Goal: Information Seeking & Learning: Learn about a topic

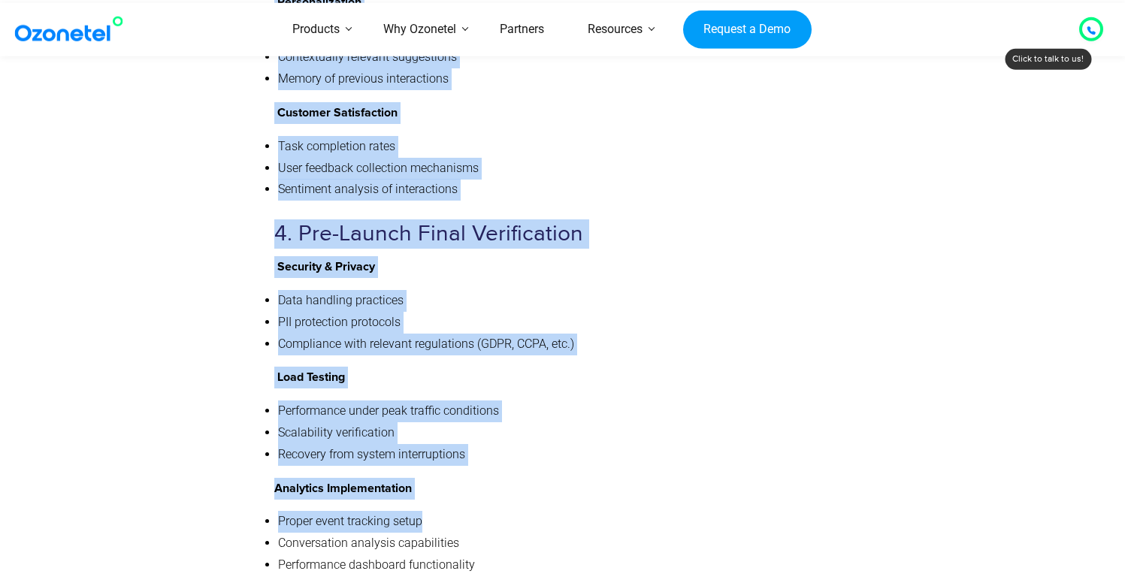
scroll to position [6859, 0]
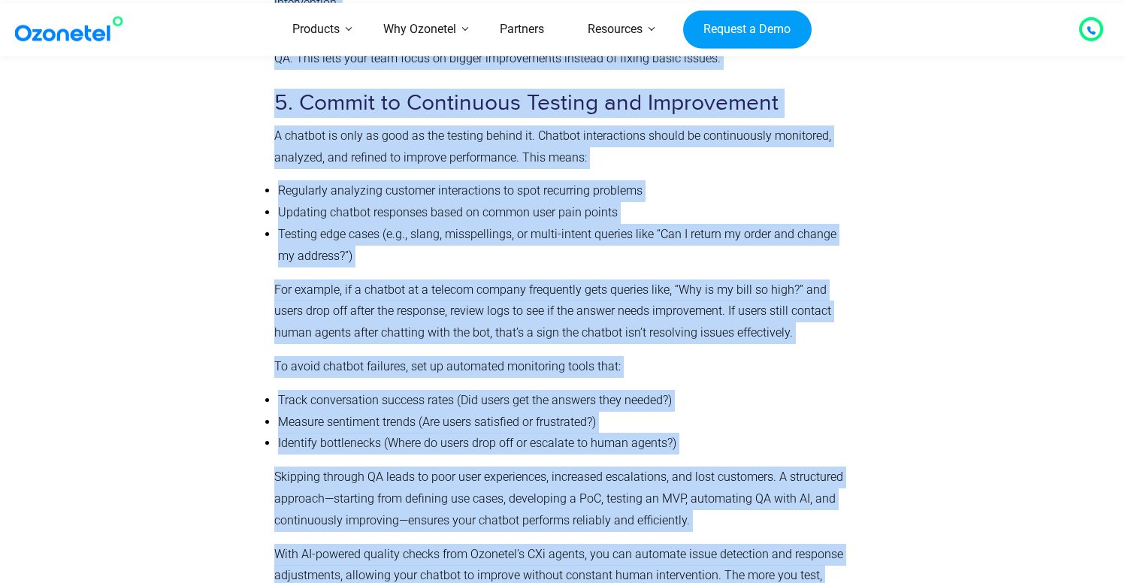
scroll to position [4844, 0]
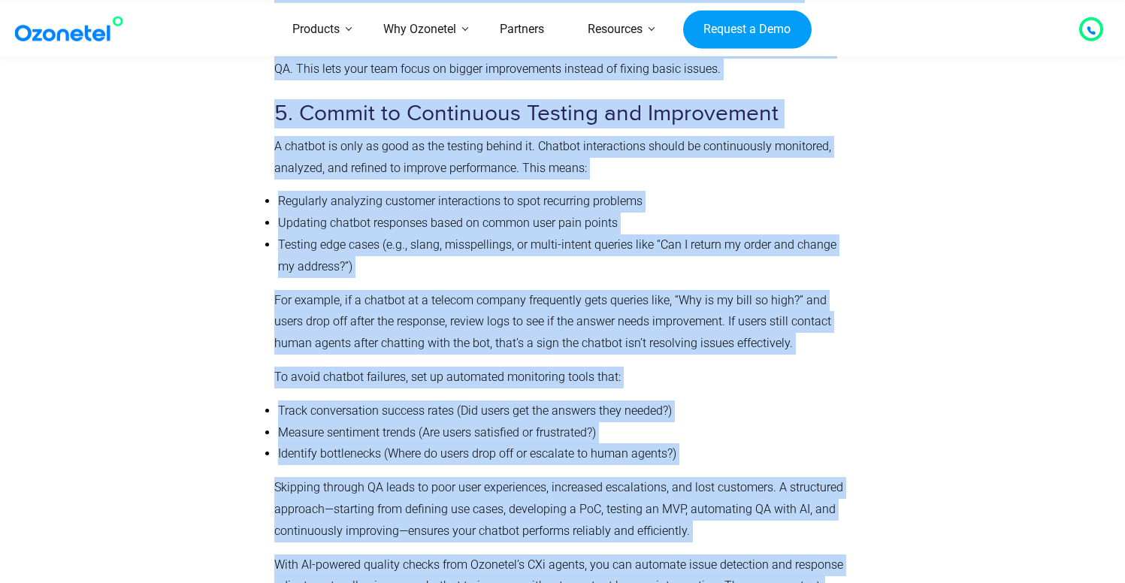
click at [540, 401] on li "Track conversation success rates (Did users get the answers they needed?)" at bounding box center [561, 412] width 567 height 22
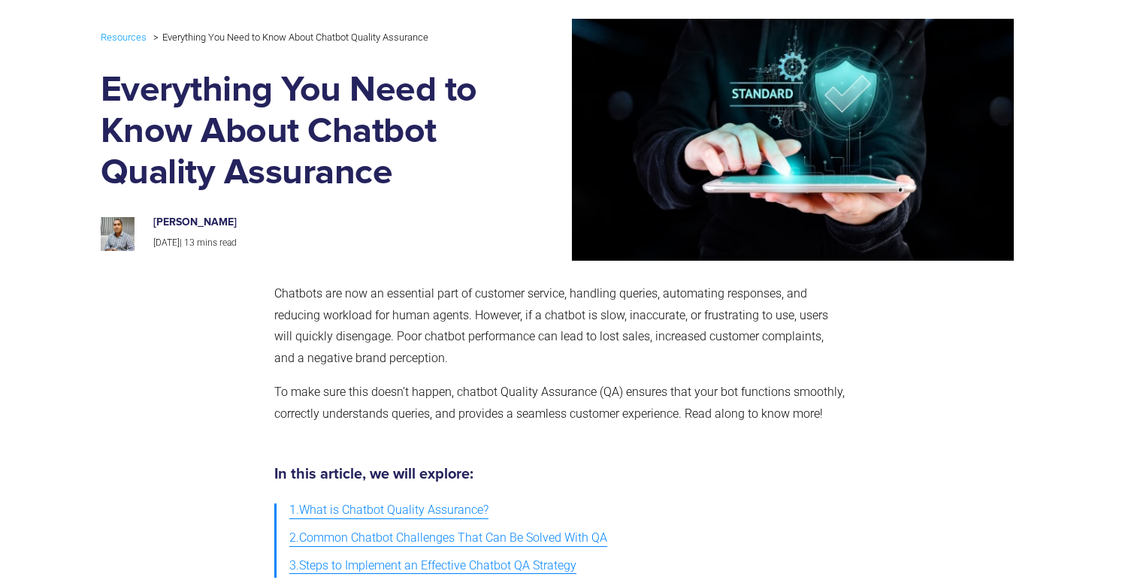
scroll to position [116, 0]
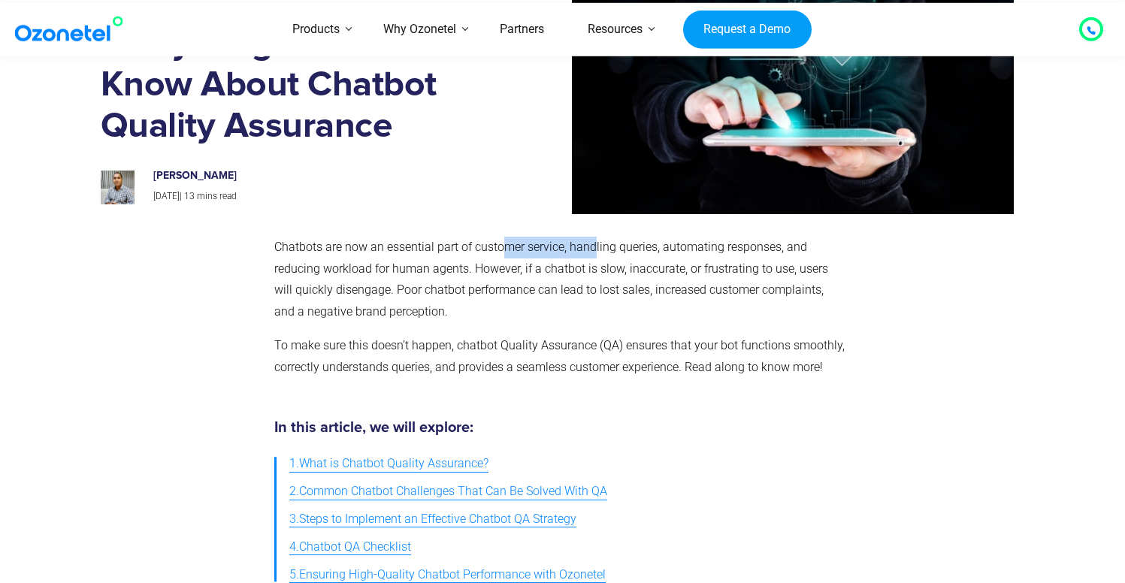
drag, startPoint x: 566, startPoint y: 244, endPoint x: 624, endPoint y: 264, distance: 61.1
click at [597, 251] on p "Chatbots are now an essential part of customer service, handling queries, autom…" at bounding box center [559, 280] width 570 height 86
drag, startPoint x: 636, startPoint y: 268, endPoint x: 667, endPoint y: 261, distance: 31.5
click at [667, 261] on p "Chatbots are now an essential part of customer service, handling queries, autom…" at bounding box center [559, 280] width 570 height 86
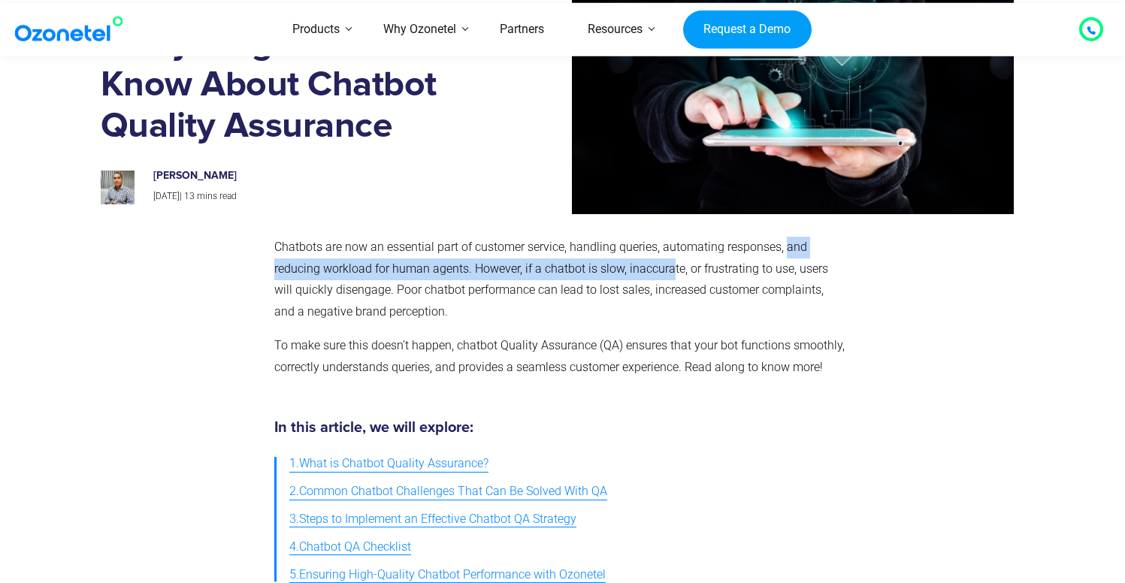
drag, startPoint x: 698, startPoint y: 259, endPoint x: 807, endPoint y: 255, distance: 109.1
click at [786, 256] on p "Chatbots are now an essential part of customer service, handling queries, autom…" at bounding box center [559, 280] width 570 height 86
click at [815, 255] on p "Chatbots are now an essential part of customer service, handling queries, autom…" at bounding box center [559, 280] width 570 height 86
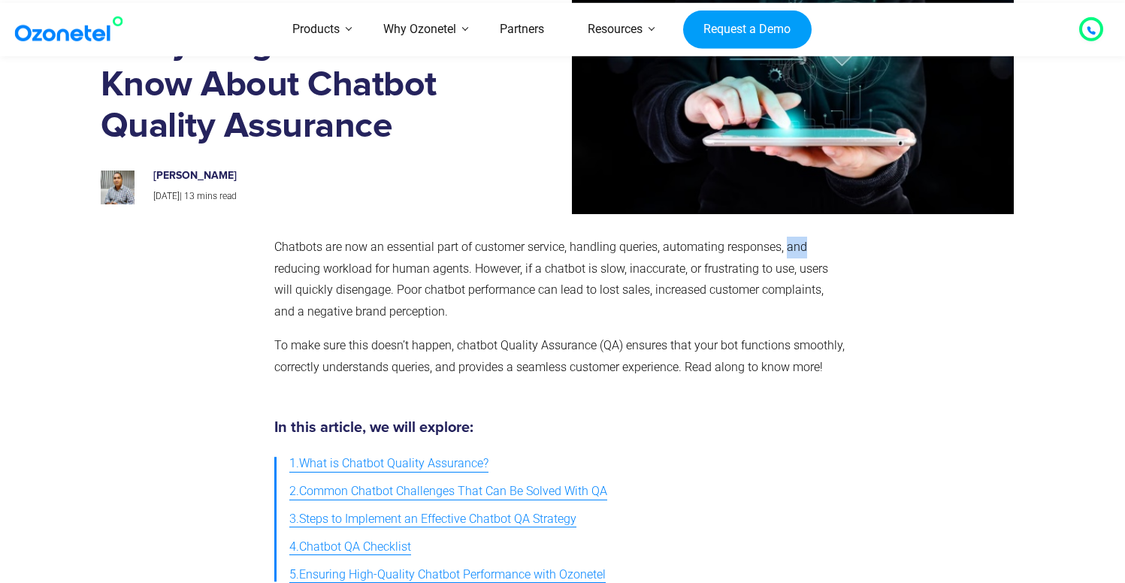
click at [814, 255] on p "Chatbots are now an essential part of customer service, handling queries, autom…" at bounding box center [559, 280] width 570 height 86
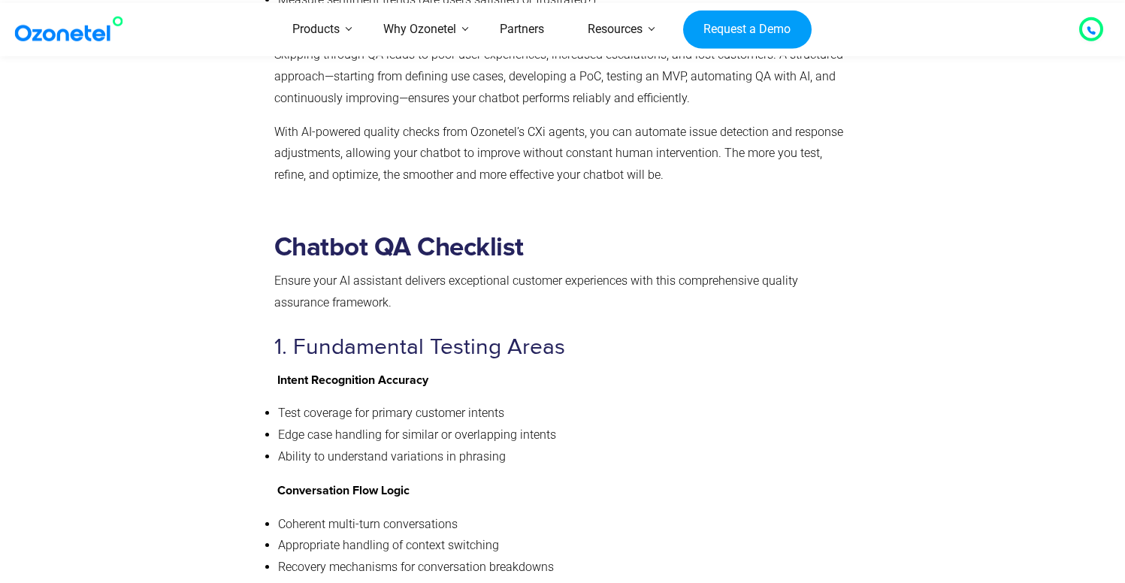
scroll to position [5340, 0]
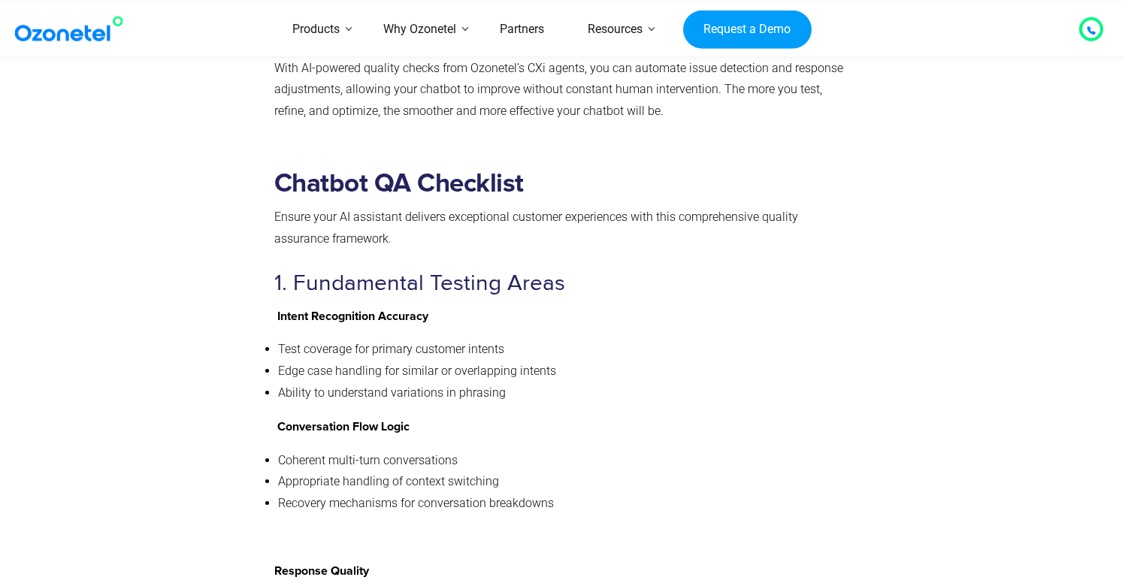
click at [510, 339] on li "Test coverage for primary customer intents" at bounding box center [561, 350] width 567 height 22
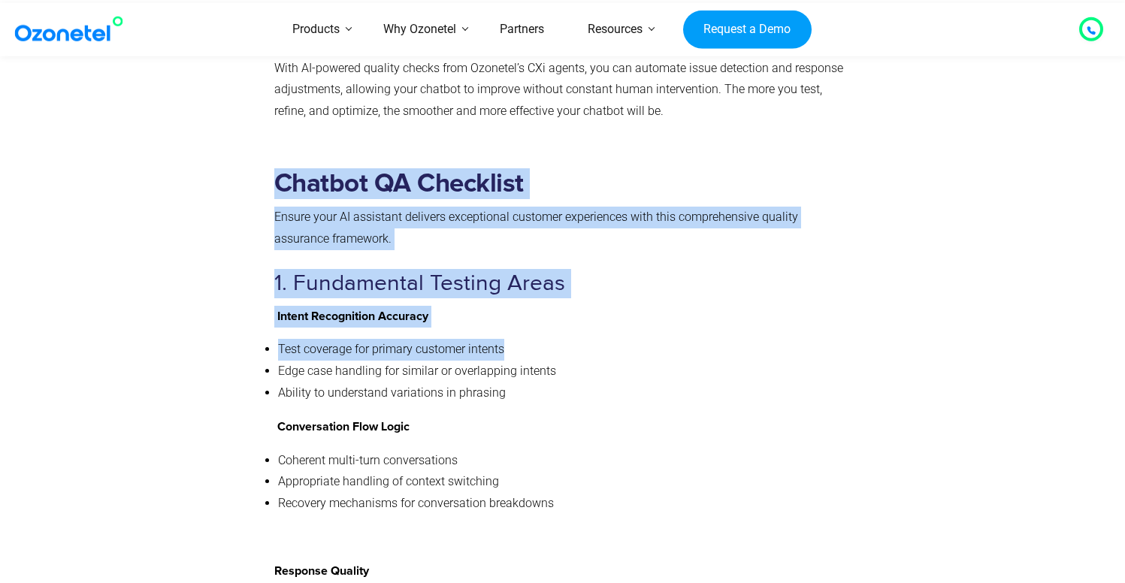
drag, startPoint x: 462, startPoint y: 331, endPoint x: 252, endPoint y: 334, distance: 209.7
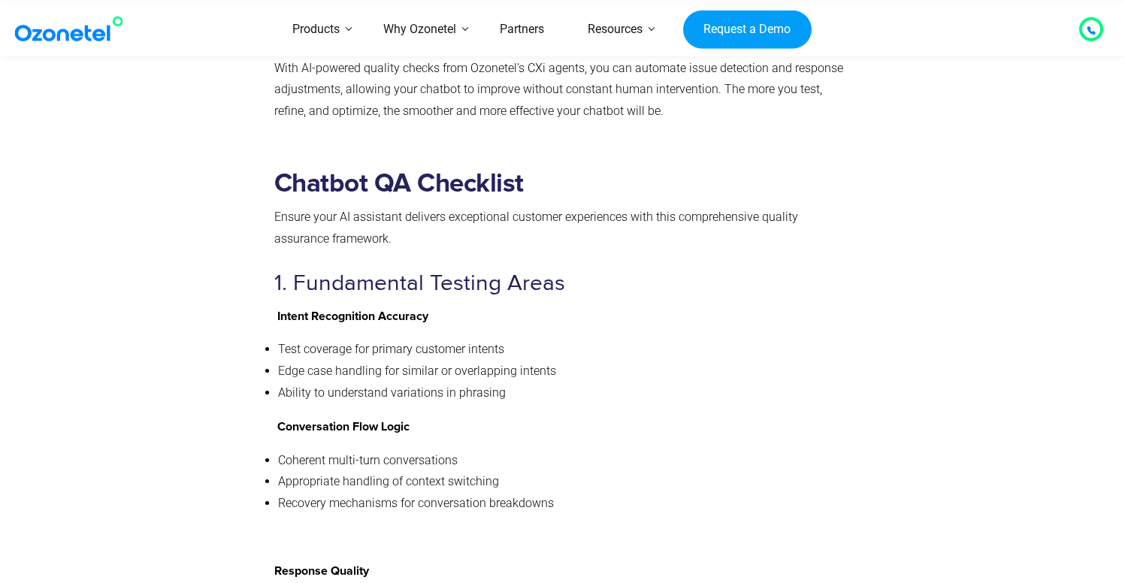
click at [465, 339] on li "Test coverage for primary customer intents" at bounding box center [561, 350] width 567 height 22
drag, startPoint x: 577, startPoint y: 350, endPoint x: 310, endPoint y: 353, distance: 267.5
click at [310, 361] on li "Edge case handling for similar or overlapping intents" at bounding box center [561, 372] width 567 height 22
drag, startPoint x: 460, startPoint y: 352, endPoint x: 538, endPoint y: 376, distance: 81.5
click at [461, 361] on li "Edge case handling for similar or overlapping intents" at bounding box center [561, 372] width 567 height 22
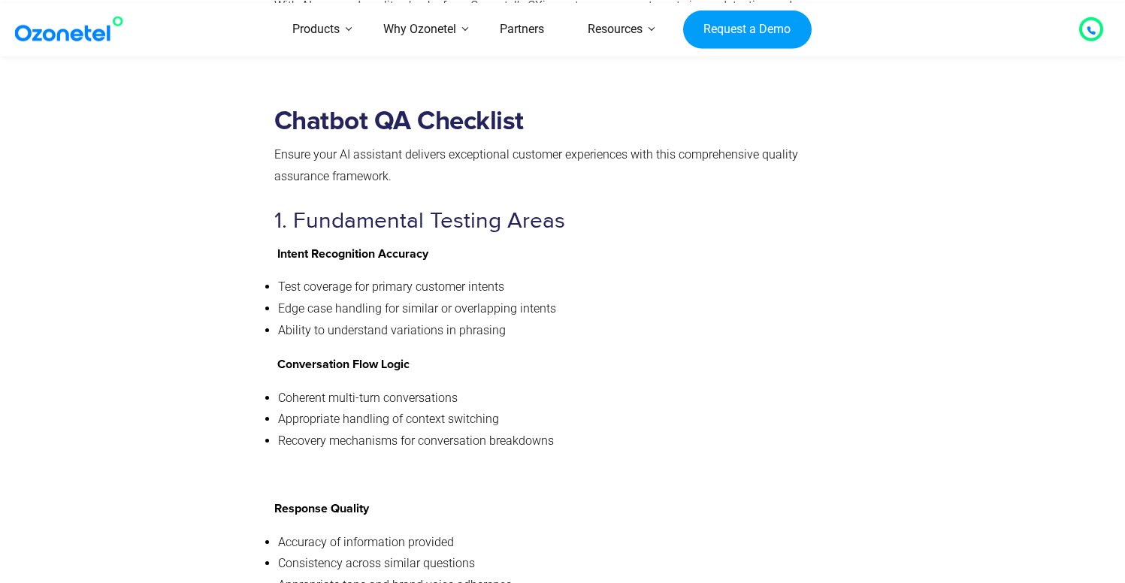
scroll to position [5364, 0]
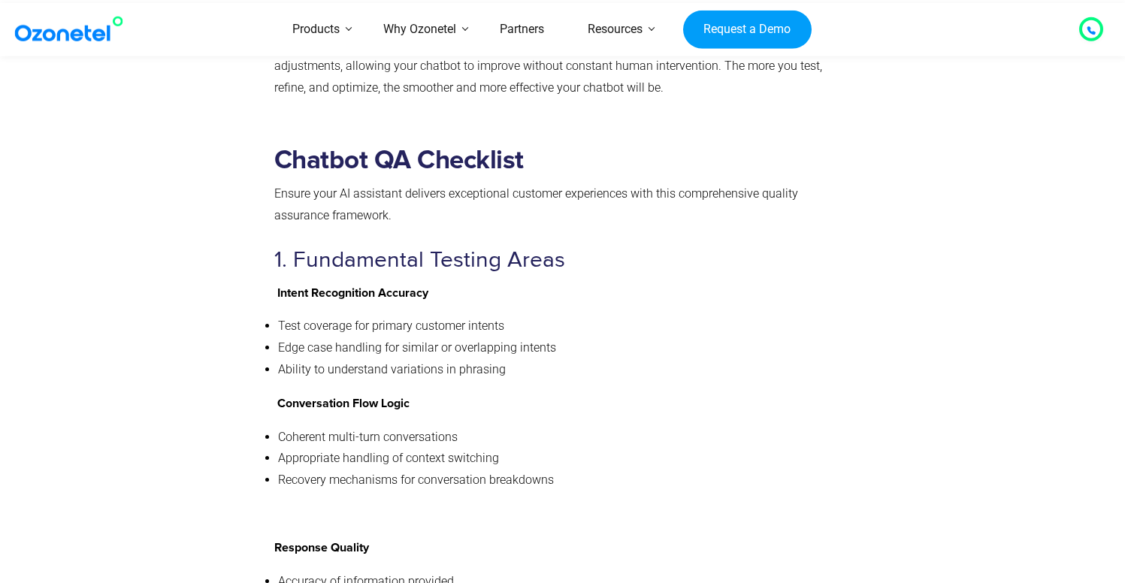
drag, startPoint x: 560, startPoint y: 175, endPoint x: 621, endPoint y: 175, distance: 60.9
click at [616, 183] on p "Ensure your AI assistant delivers exceptional customer experiences with this co…" at bounding box center [559, 205] width 570 height 44
click at [621, 183] on p "Ensure your AI assistant delivers exceptional customer experiences with this co…" at bounding box center [559, 205] width 570 height 44
drag, startPoint x: 655, startPoint y: 183, endPoint x: 797, endPoint y: 183, distance: 142.0
click at [775, 183] on p "Ensure your AI assistant delivers exceptional customer experiences with this co…" at bounding box center [559, 205] width 570 height 44
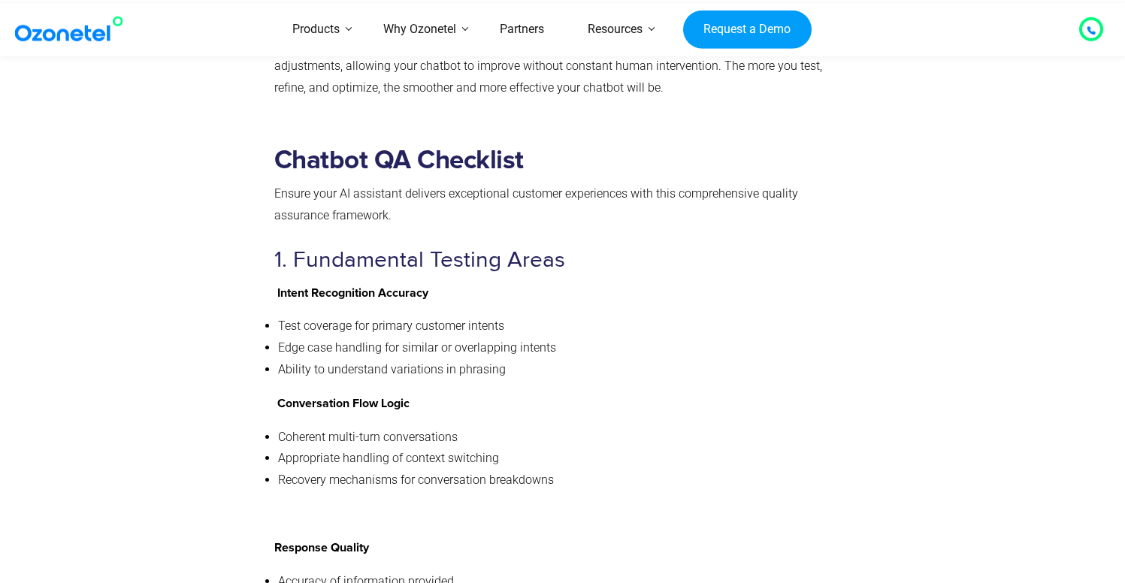
click at [800, 183] on p "Ensure your AI assistant delivers exceptional customer experiences with this co…" at bounding box center [559, 205] width 570 height 44
click at [398, 201] on p "Ensure your AI assistant delivers exceptional customer experiences with this co…" at bounding box center [559, 205] width 570 height 44
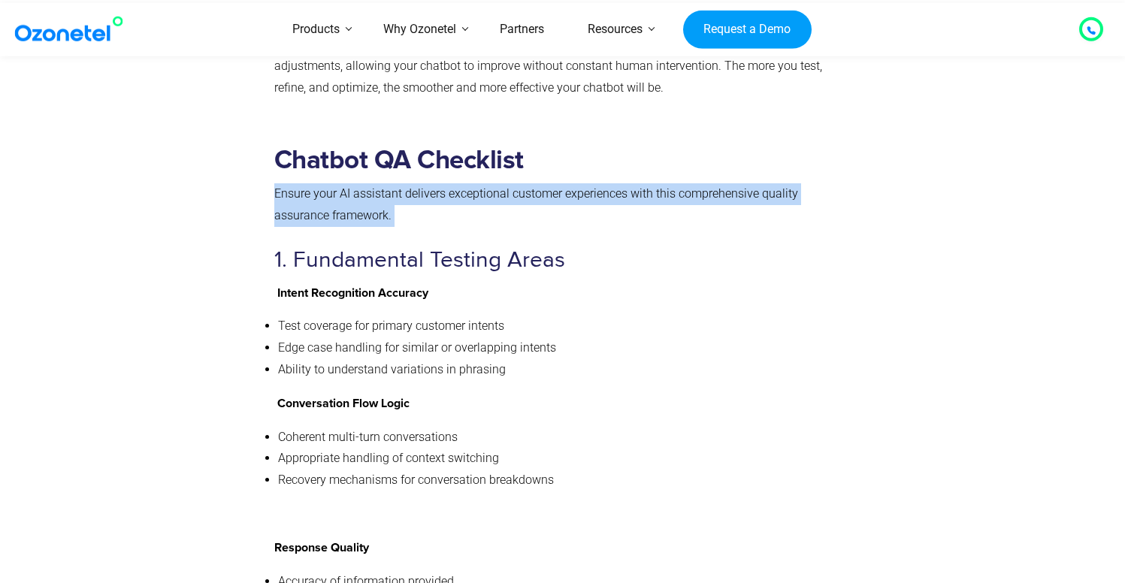
drag, startPoint x: 398, startPoint y: 201, endPoint x: 273, endPoint y: 182, distance: 127.0
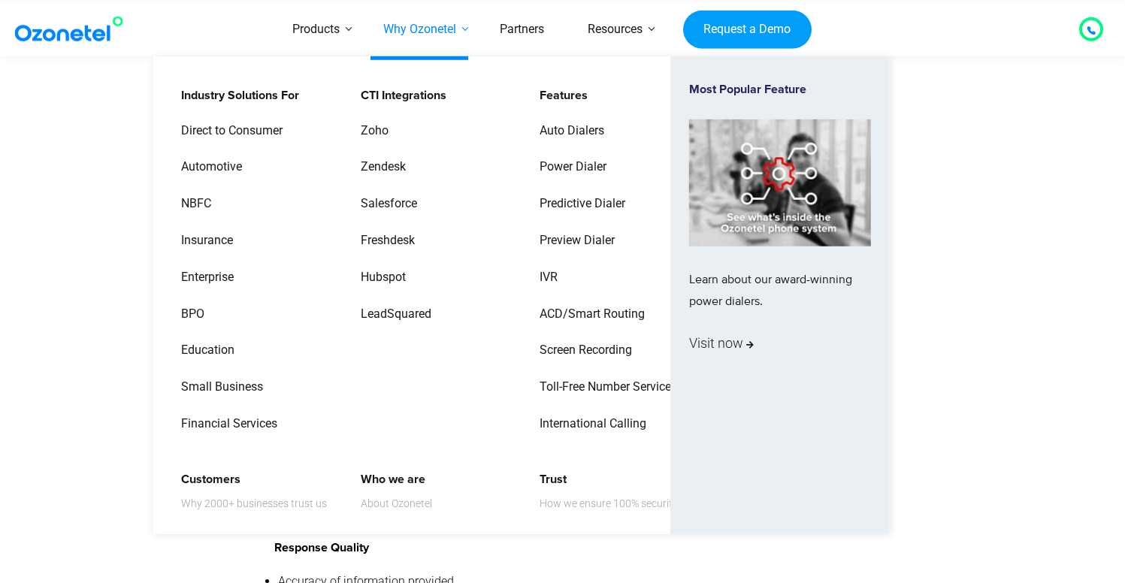
copy p "Ensure your AI assistant delivers exceptional customer experiences with this co…"
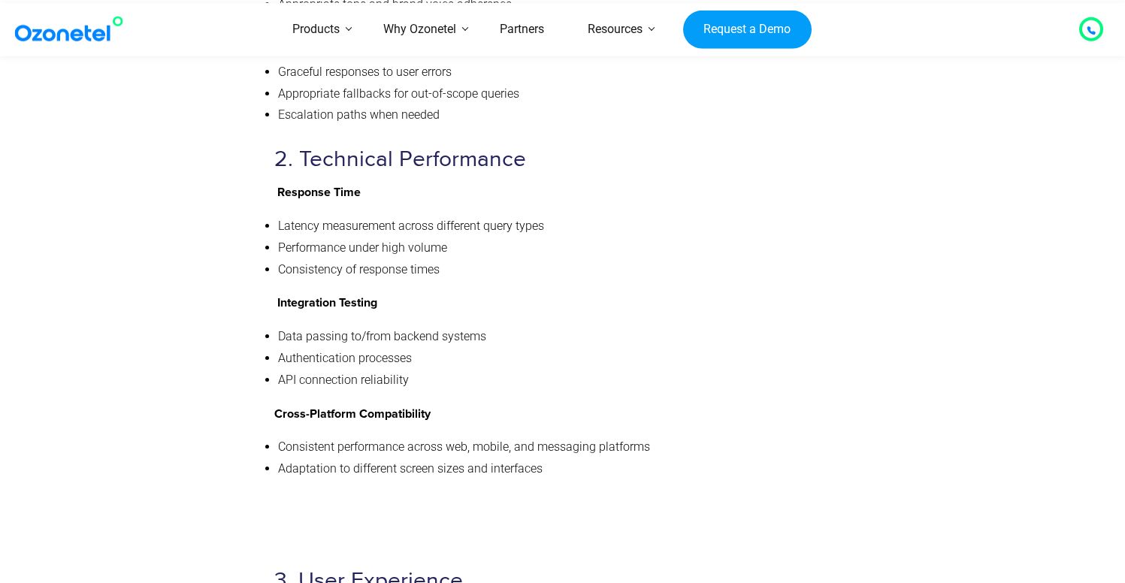
scroll to position [5996, 0]
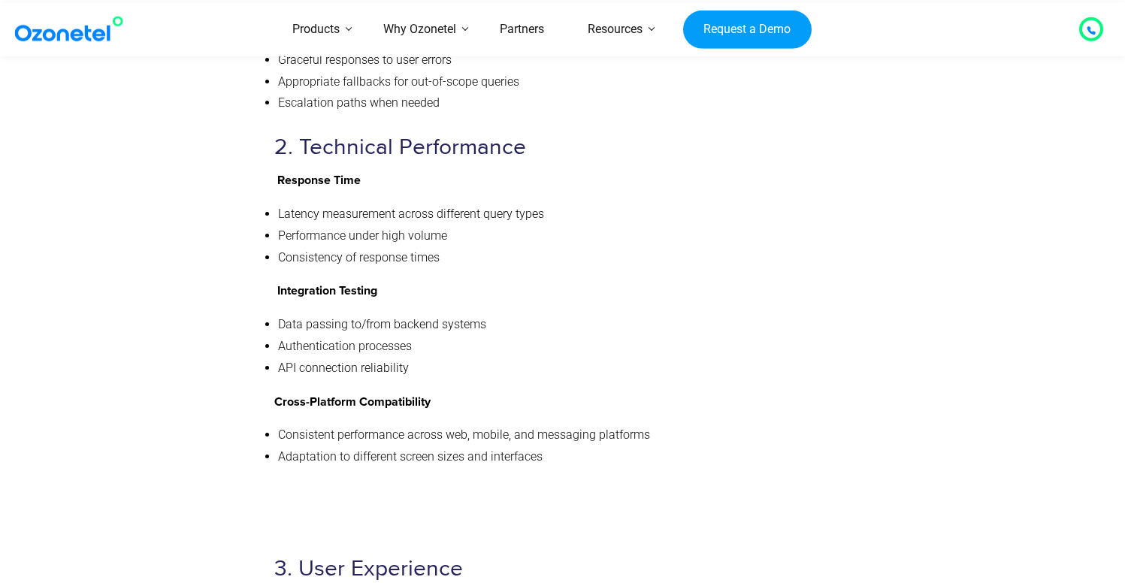
drag, startPoint x: 482, startPoint y: 423, endPoint x: 534, endPoint y: 422, distance: 52.6
click at [503, 425] on li "Consistent performance across web, mobile, and messaging platforms" at bounding box center [561, 436] width 567 height 22
drag, startPoint x: 540, startPoint y: 422, endPoint x: 609, endPoint y: 420, distance: 69.1
click at [589, 425] on li "Consistent performance across web, mobile, and messaging platforms" at bounding box center [561, 436] width 567 height 22
click at [658, 425] on li "Consistent performance across web, mobile, and messaging platforms" at bounding box center [561, 436] width 567 height 22
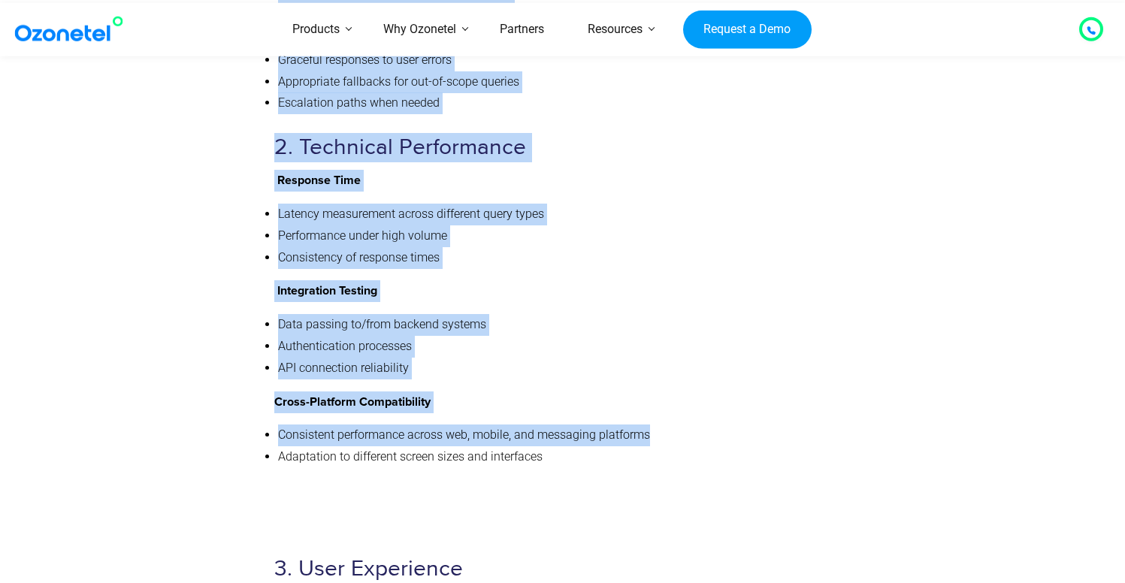
drag, startPoint x: 658, startPoint y: 420, endPoint x: 265, endPoint y: 422, distance: 393.8
click at [264, 422] on div "Chatbot QA Checklist Ensure your AI assistant delivers exceptional customer exp…" at bounding box center [563, 404] width 924 height 1804
click at [287, 425] on li "Consistent performance across web, mobile, and messaging platforms" at bounding box center [561, 436] width 567 height 22
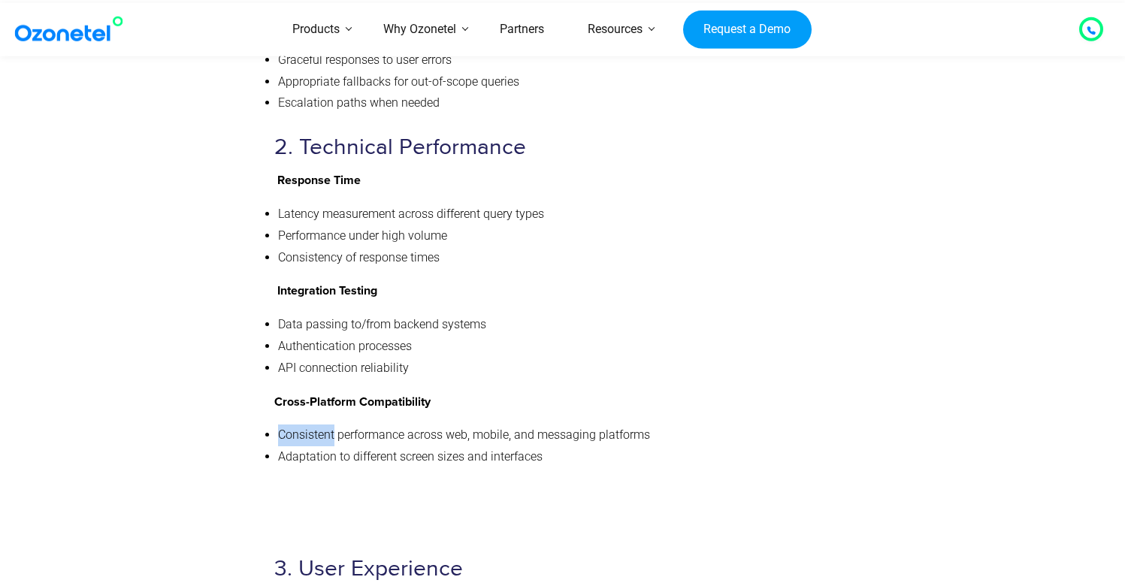
click at [287, 425] on li "Consistent performance across web, mobile, and messaging platforms" at bounding box center [561, 436] width 567 height 22
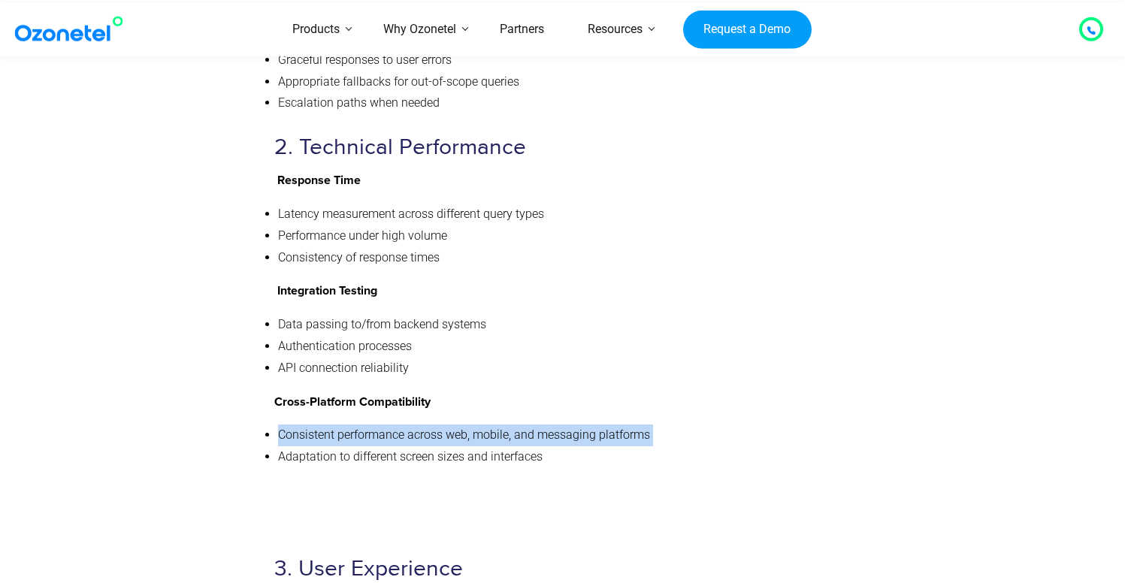
click at [287, 425] on li "Consistent performance across web, mobile, and messaging platforms" at bounding box center [561, 436] width 567 height 22
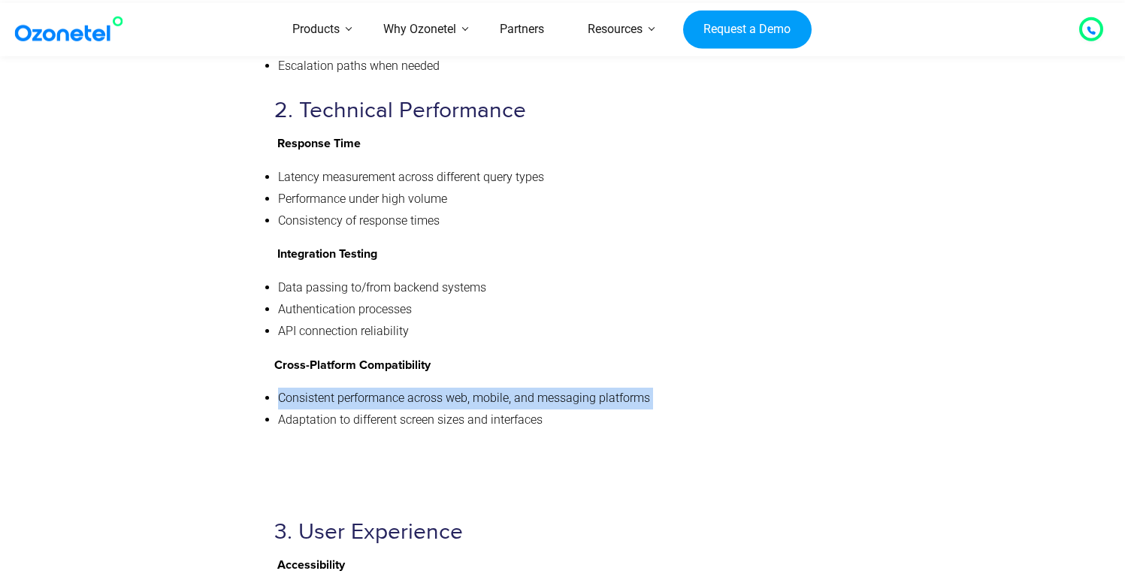
scroll to position [6043, 0]
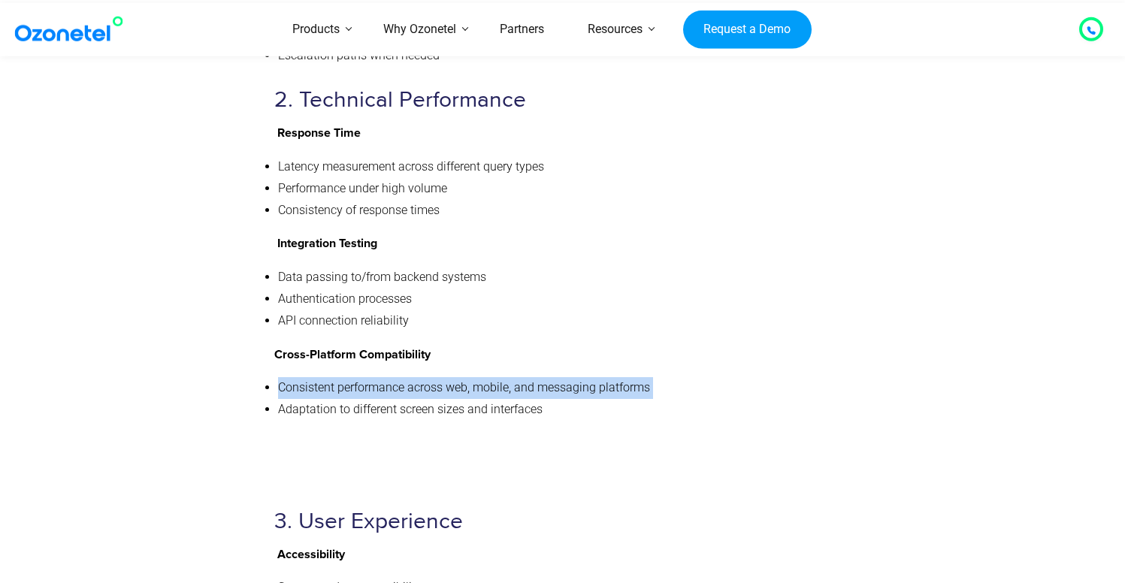
click at [454, 377] on li "Consistent performance across web, mobile, and messaging platforms" at bounding box center [561, 388] width 567 height 22
